Goal: Task Accomplishment & Management: Manage account settings

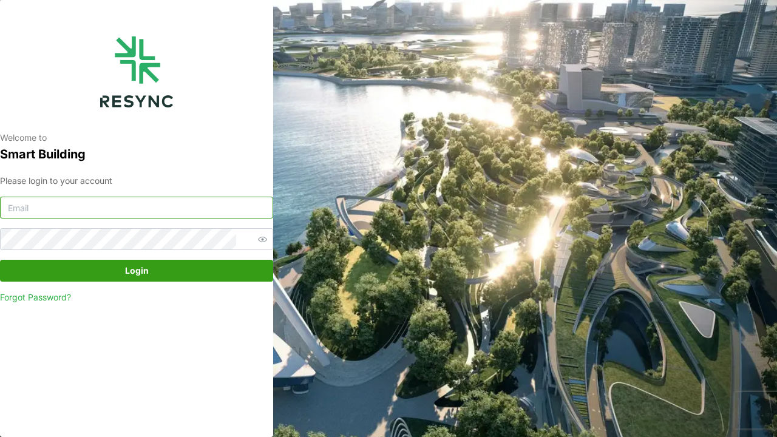
click at [243, 212] on input at bounding box center [136, 208] width 273 height 22
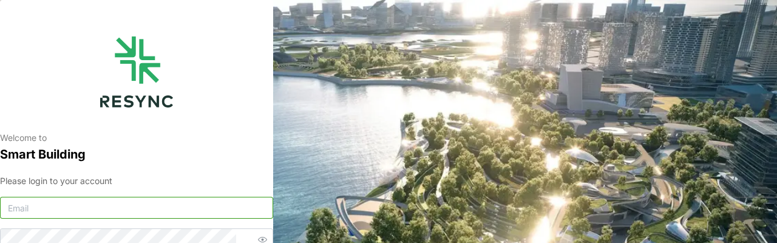
type input "A"
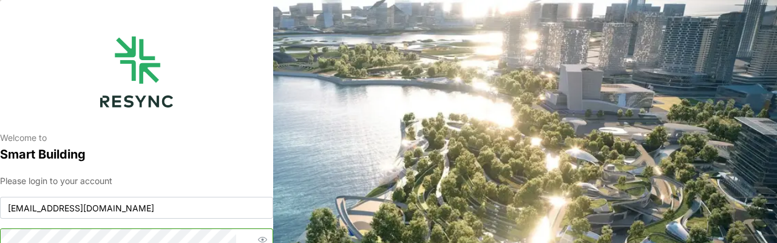
scroll to position [7, 0]
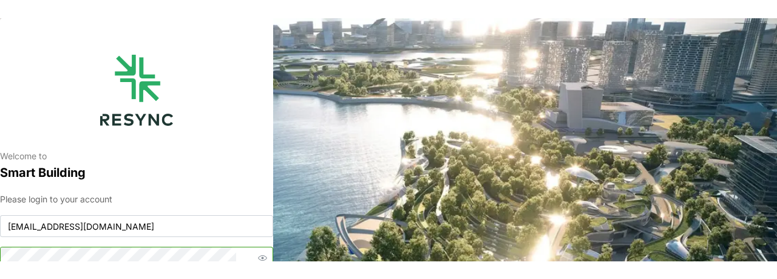
scroll to position [1, 0]
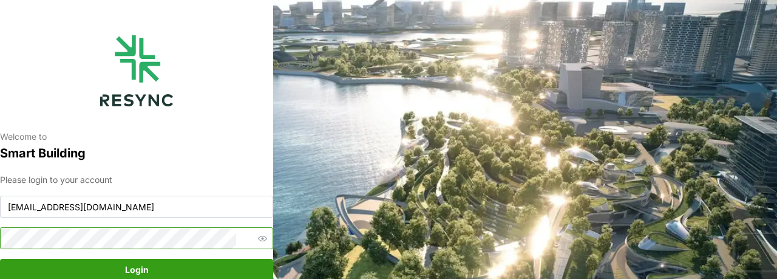
click at [0, 259] on button "Login" at bounding box center [136, 270] width 273 height 22
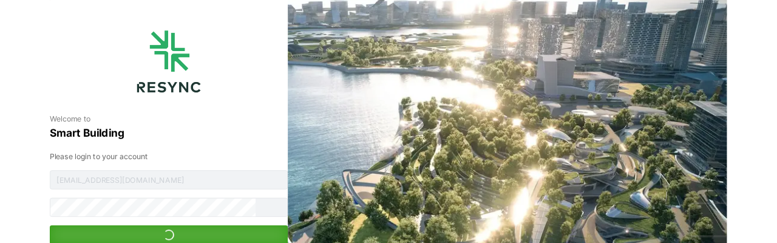
scroll to position [0, 0]
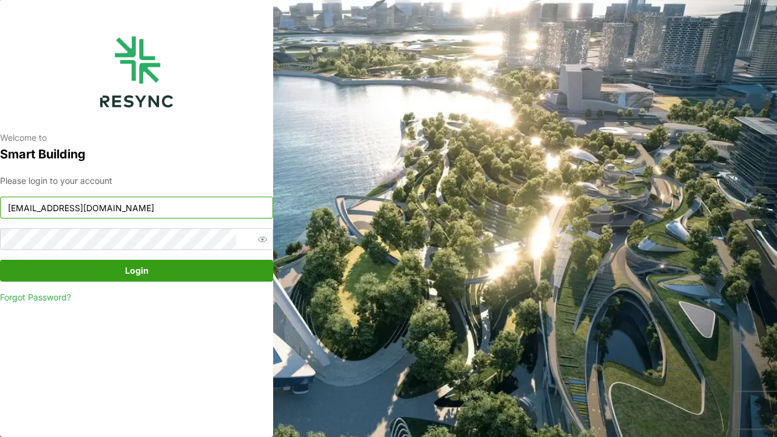
click at [124, 205] on input "[EMAIL_ADDRESS][DOMAIN_NAME]" at bounding box center [136, 208] width 273 height 22
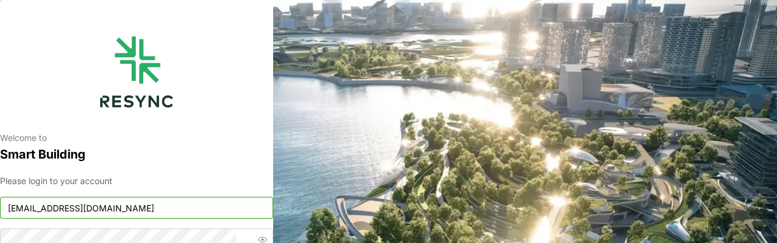
click at [186, 211] on input "[EMAIL_ADDRESS][DOMAIN_NAME]" at bounding box center [136, 208] width 273 height 22
type input "aliff_muhammad@defencecollec-tivesg.com"
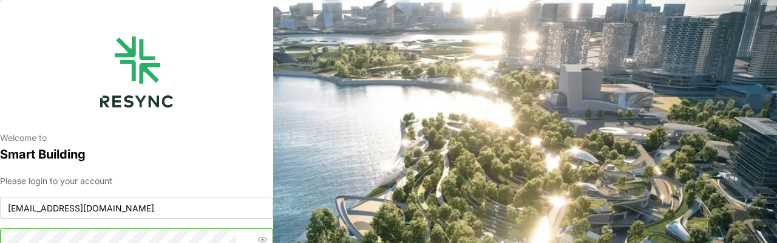
scroll to position [7, 0]
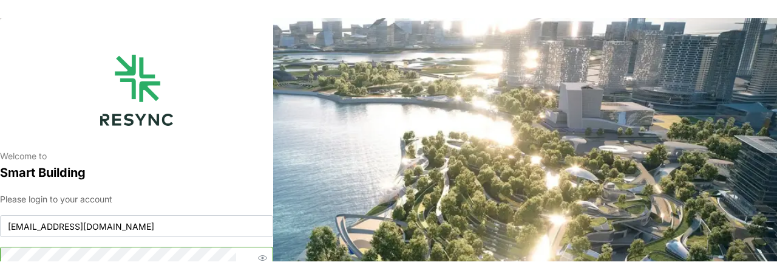
scroll to position [1, 0]
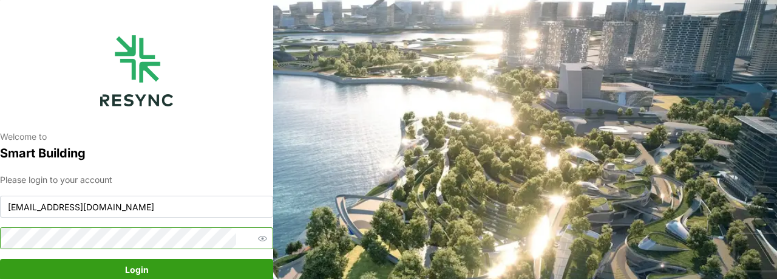
click at [0, 259] on button "Login" at bounding box center [136, 270] width 273 height 22
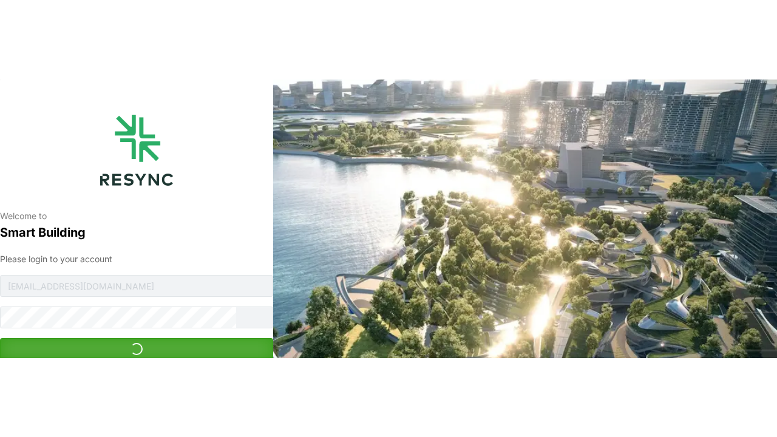
scroll to position [0, 0]
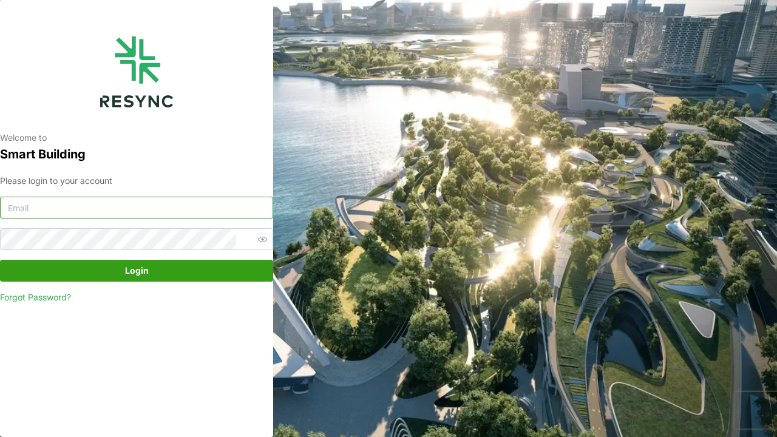
click at [155, 206] on input at bounding box center [136, 208] width 273 height 22
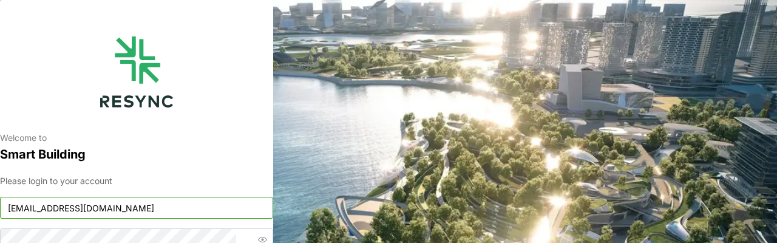
type input "[EMAIL_ADDRESS][DOMAIN_NAME]"
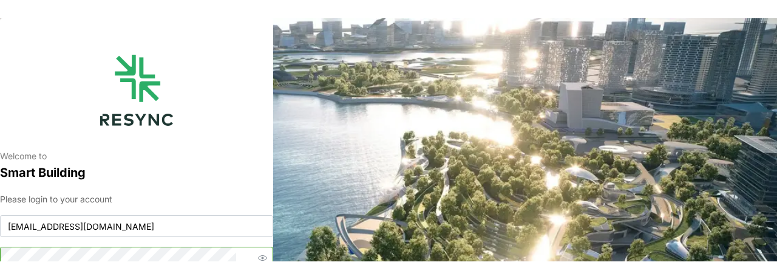
scroll to position [7, 0]
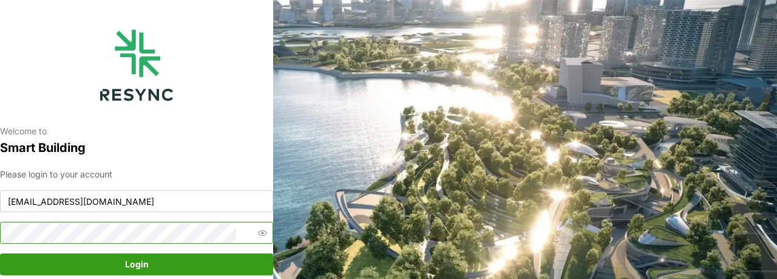
click at [0, 253] on button "Login" at bounding box center [136, 264] width 273 height 22
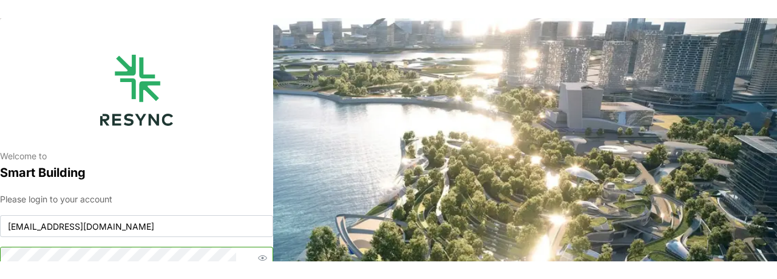
scroll to position [1, 0]
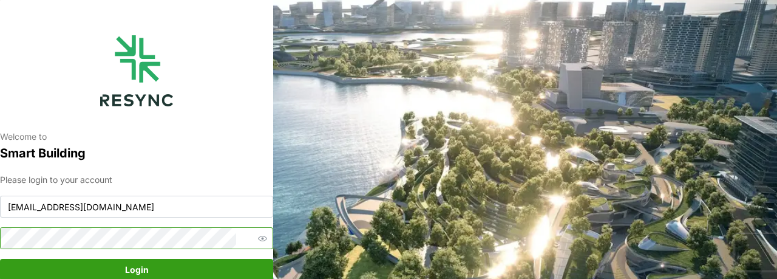
click at [0, 259] on button "Login" at bounding box center [136, 270] width 273 height 22
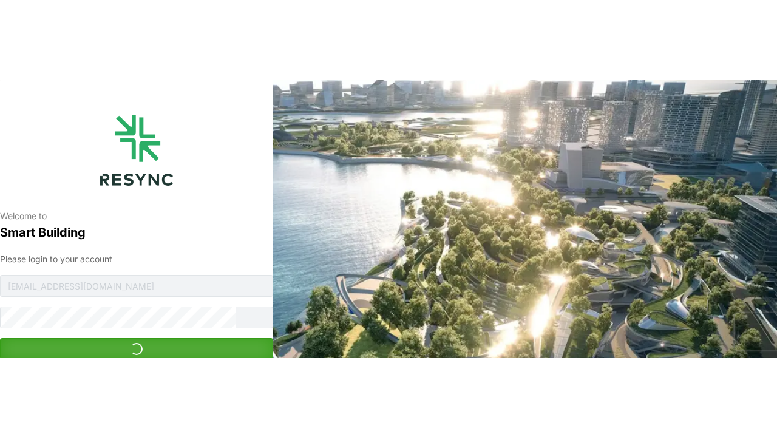
scroll to position [0, 0]
